Goal: Navigation & Orientation: Find specific page/section

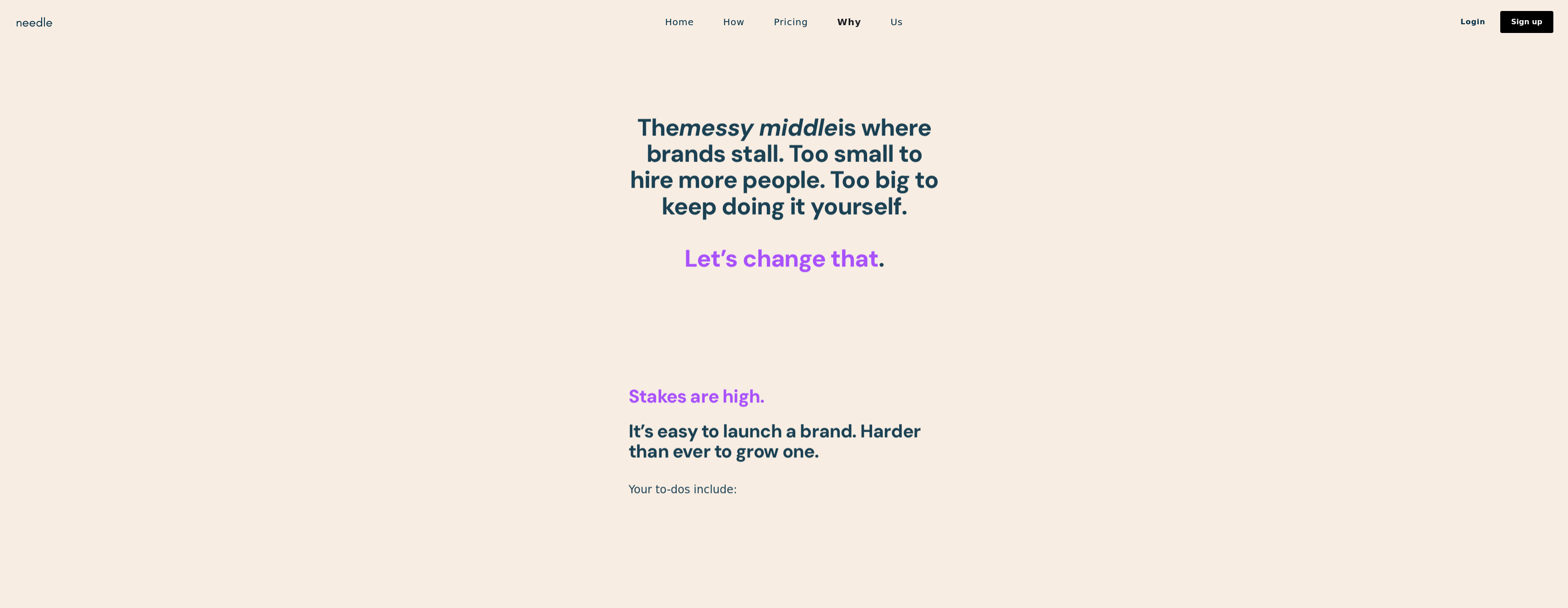
click at [895, 24] on link "Us" at bounding box center [897, 22] width 41 height 19
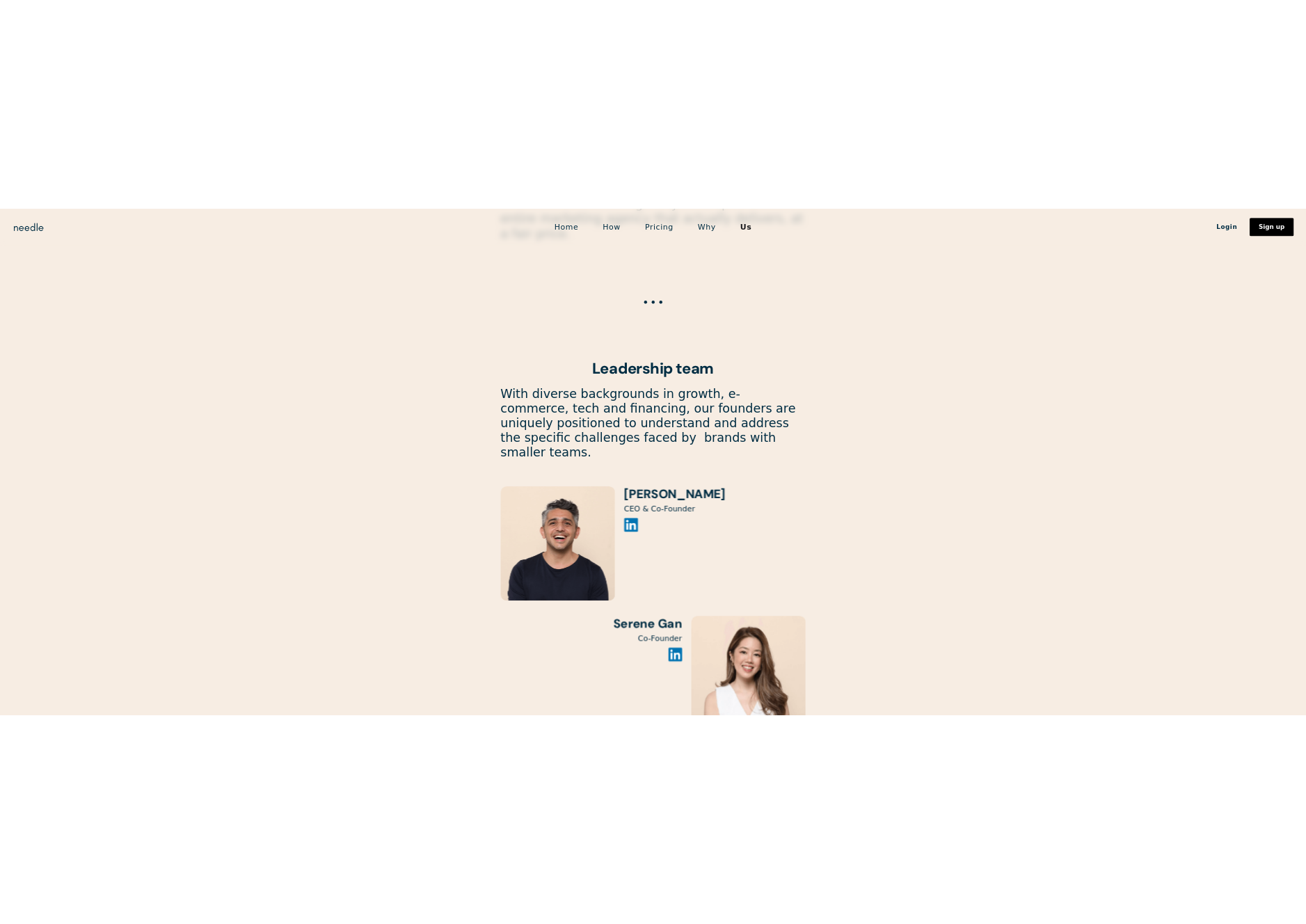
scroll to position [1812, 0]
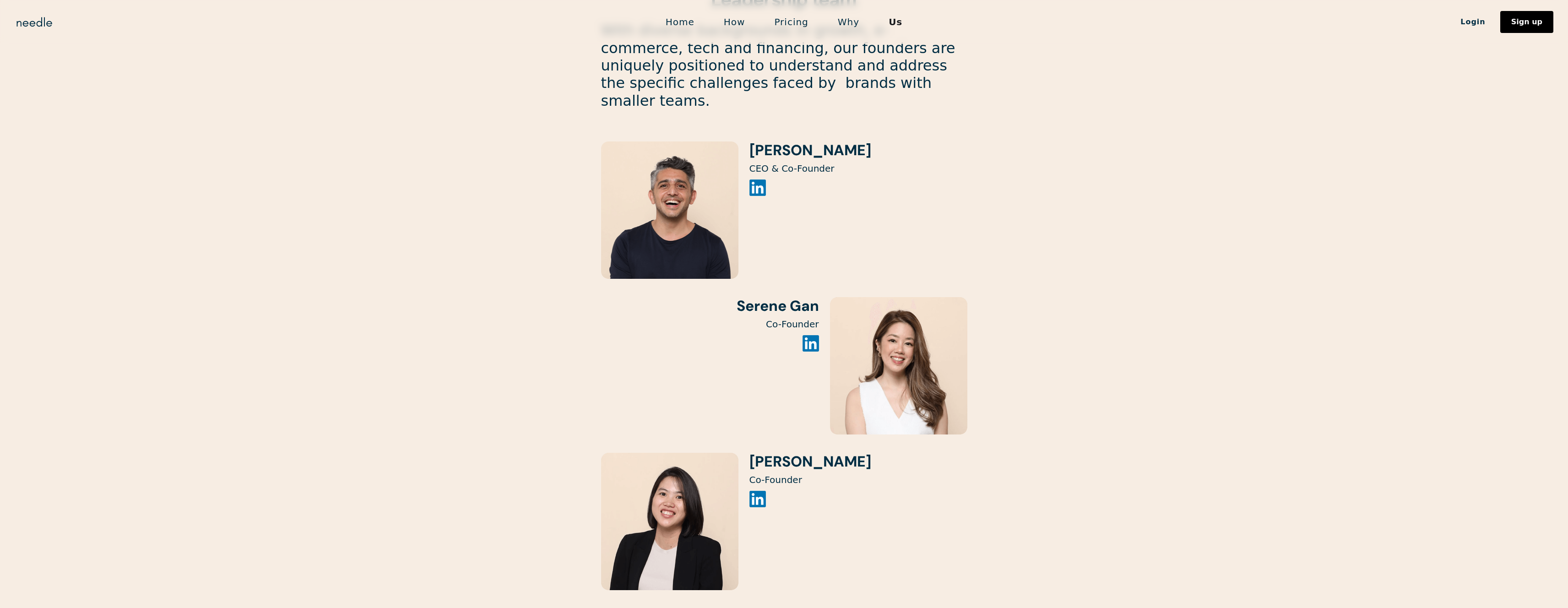
click at [813, 335] on img at bounding box center [810, 343] width 16 height 16
